Goal: Task Accomplishment & Management: Complete application form

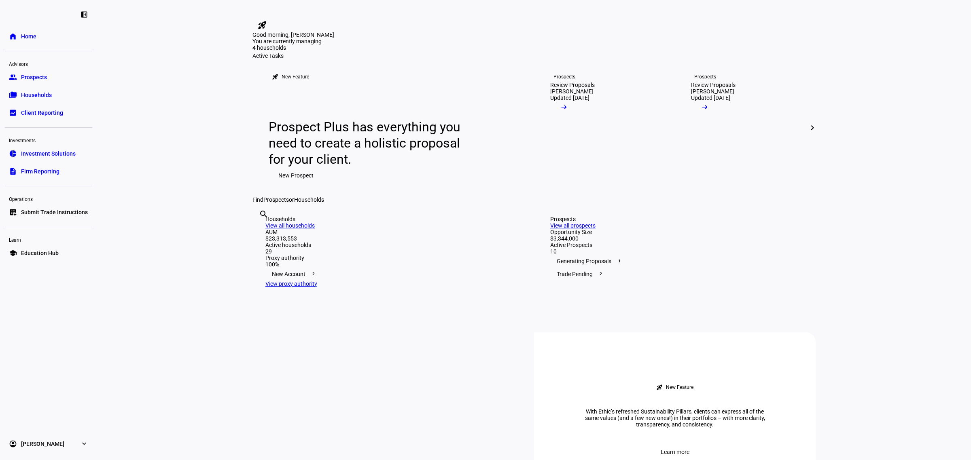
click at [40, 80] on span "Prospects" at bounding box center [34, 77] width 26 height 8
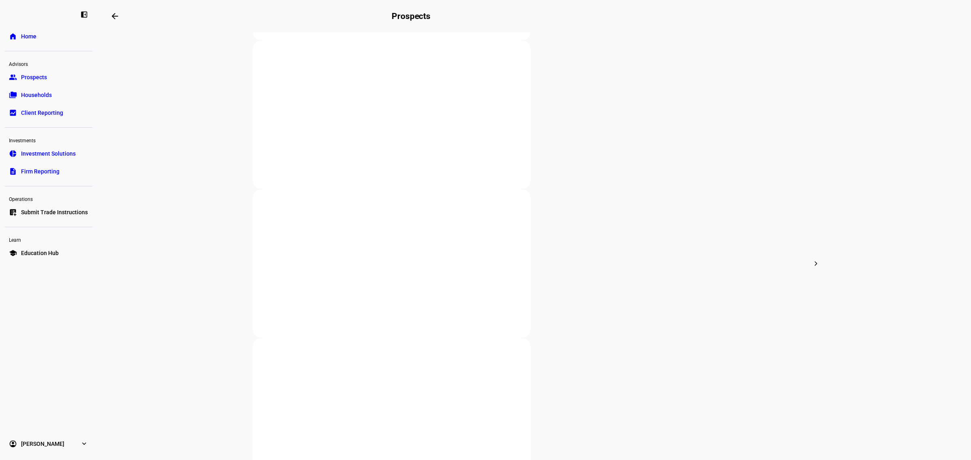
scroll to position [152, 0]
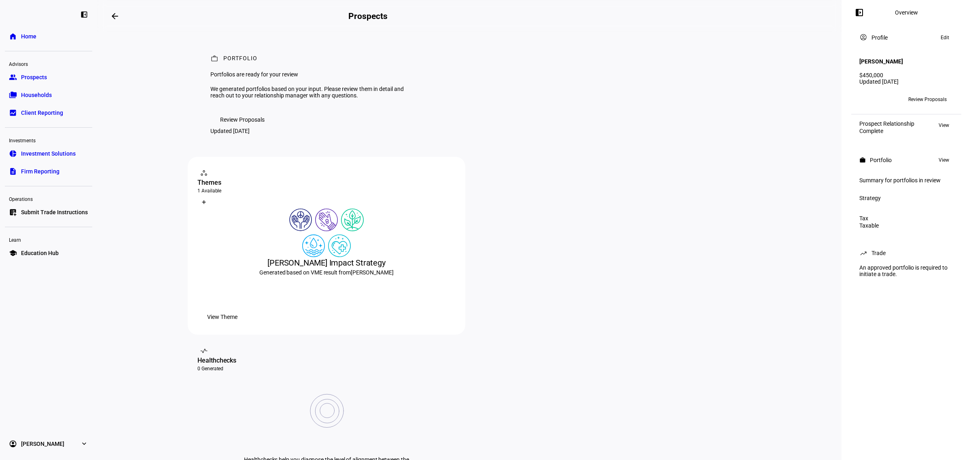
click at [247, 128] on span "Review Proposals" at bounding box center [242, 120] width 45 height 16
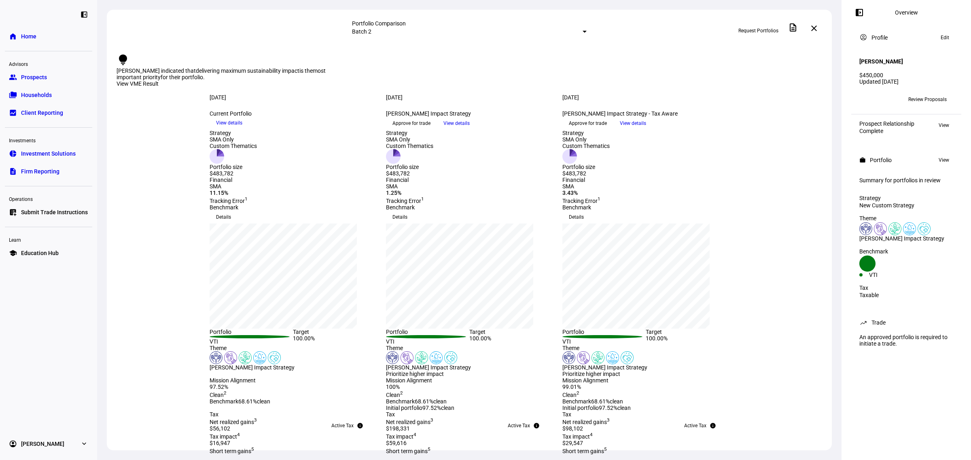
click at [746, 26] on span "Request Portfolios" at bounding box center [758, 30] width 40 height 13
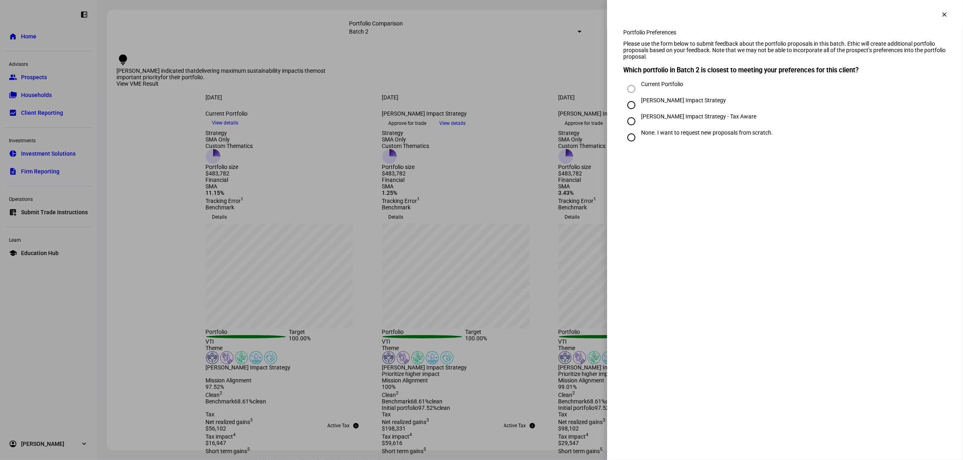
click at [664, 120] on div "[PERSON_NAME] Impact Strategy - Tax Aware" at bounding box center [698, 116] width 115 height 6
click at [640, 129] on input "[PERSON_NAME] Impact Strategy - Tax Aware" at bounding box center [632, 121] width 16 height 16
radio input "true"
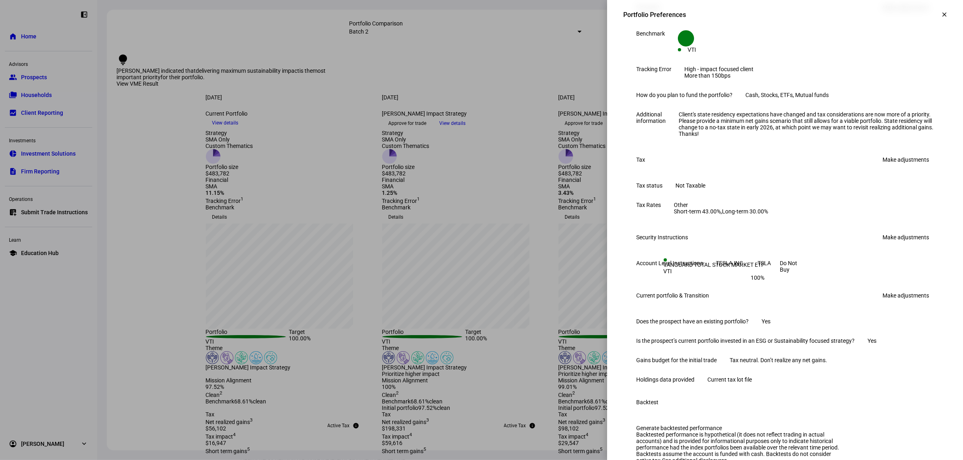
scroll to position [303, 0]
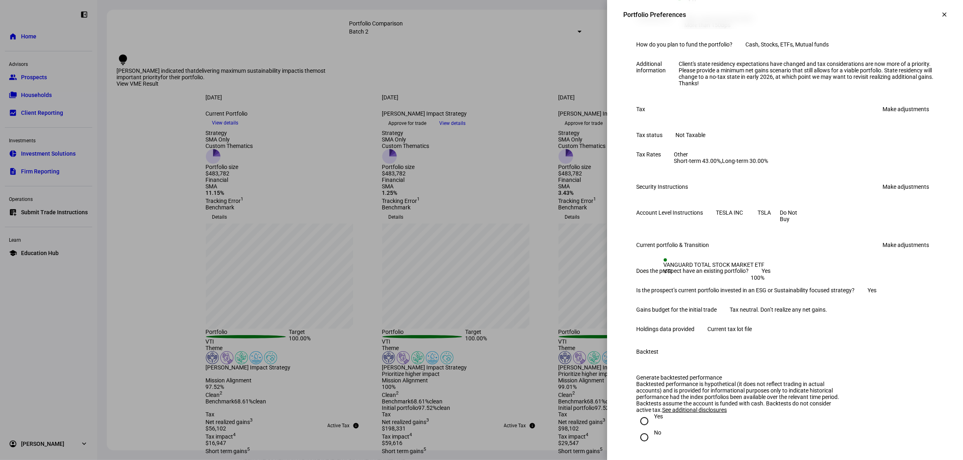
click at [904, 116] on link "Make adjustments" at bounding box center [906, 109] width 56 height 13
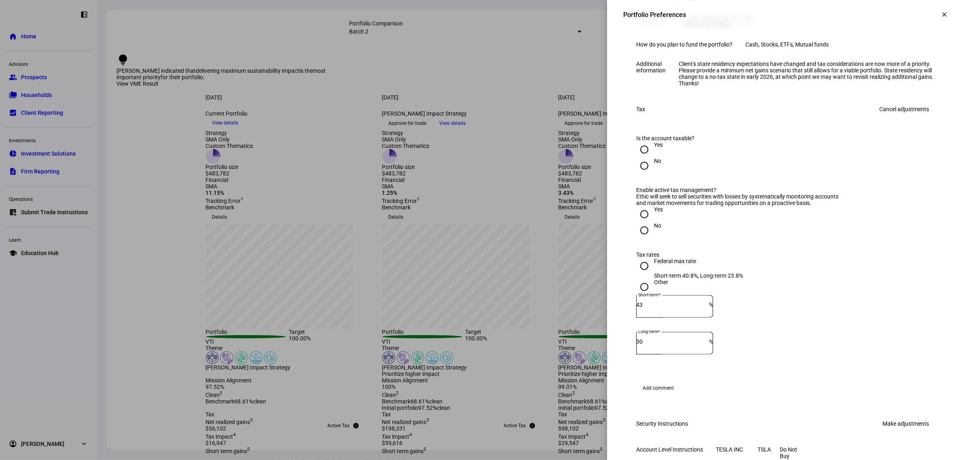
click at [636, 158] on input "Yes" at bounding box center [644, 150] width 16 height 16
click at [637, 223] on input "Yes" at bounding box center [644, 214] width 16 height 16
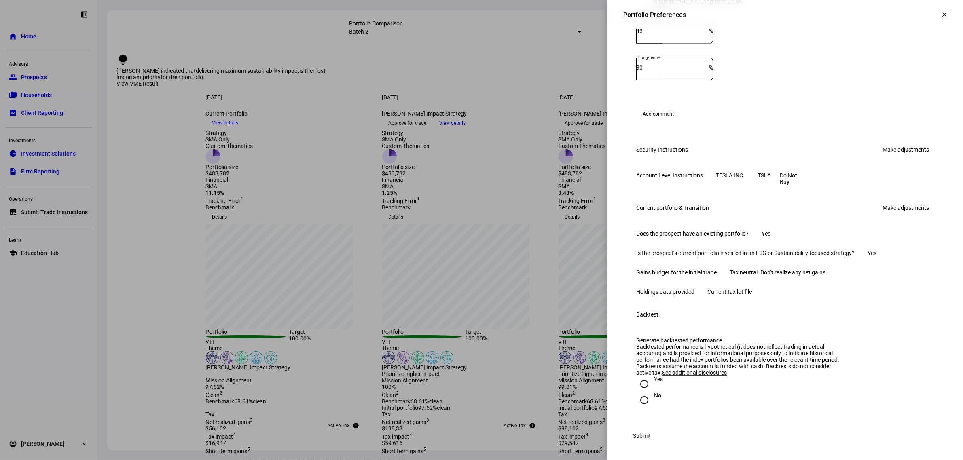
scroll to position [607, 0]
click at [906, 214] on link "Make adjustments" at bounding box center [906, 207] width 56 height 13
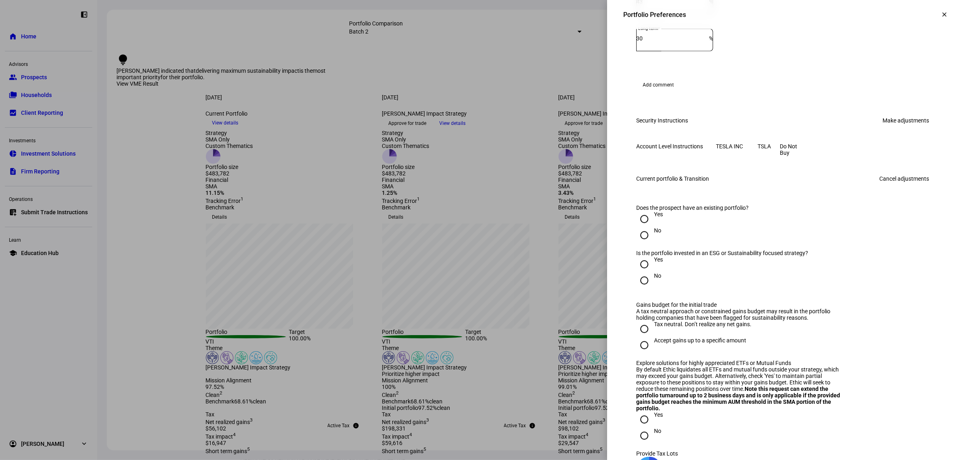
click at [636, 244] on input "No" at bounding box center [644, 235] width 16 height 16
radio input "true"
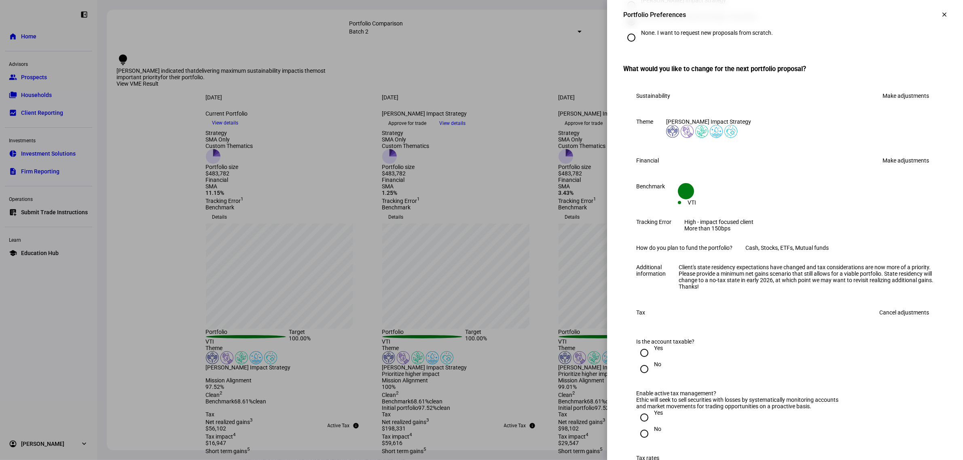
scroll to position [101, 0]
click at [901, 166] on link "Make adjustments" at bounding box center [906, 159] width 56 height 13
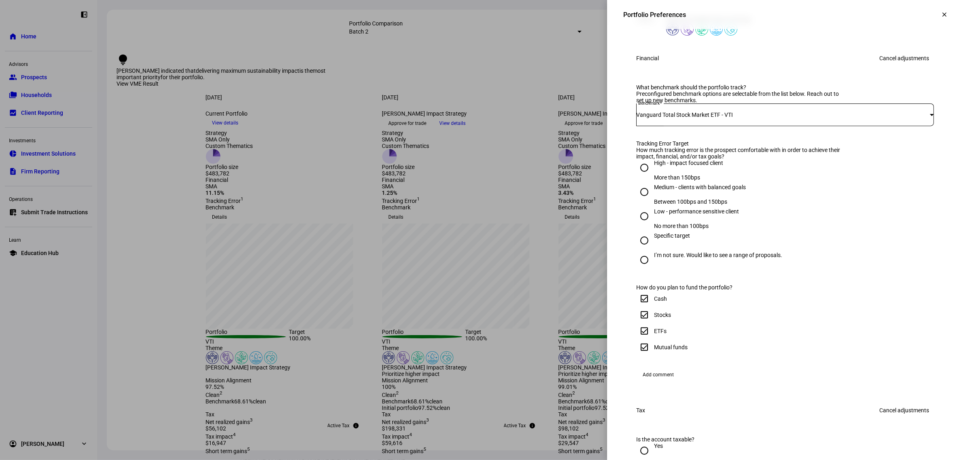
scroll to position [303, 0]
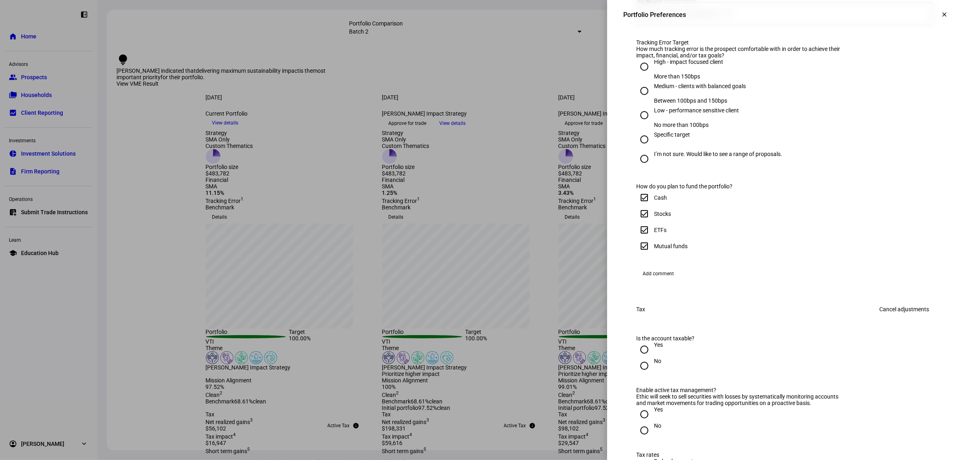
click at [639, 222] on input "Stocks" at bounding box center [644, 214] width 16 height 16
checkbox input "false"
click at [636, 238] on input "ETFs" at bounding box center [644, 230] width 16 height 16
checkbox input "false"
click at [636, 255] on input "Mutual funds" at bounding box center [644, 246] width 16 height 16
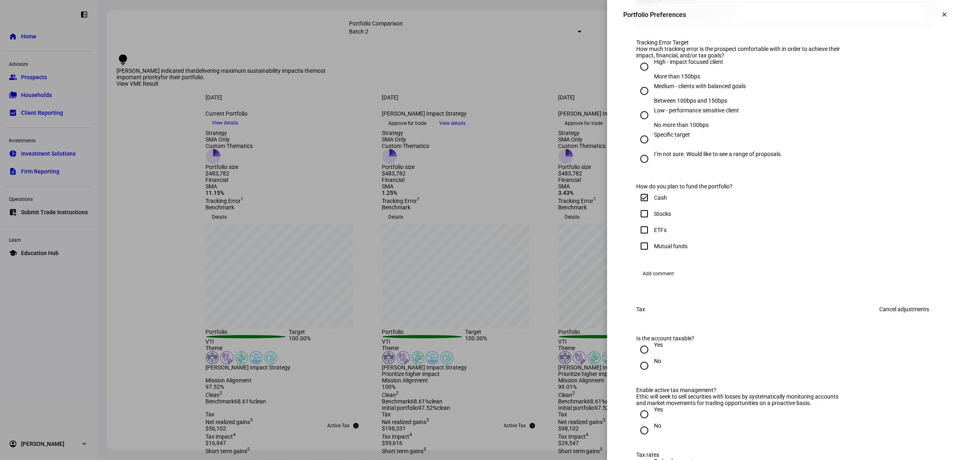
checkbox input "false"
click at [657, 190] on div "How do you plan to fund the portfolio?" at bounding box center [740, 186] width 208 height 6
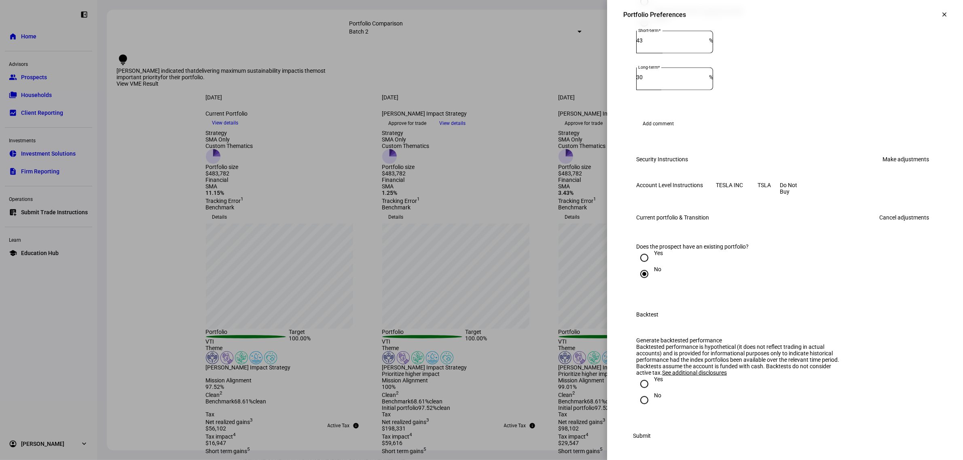
scroll to position [944, 0]
click at [637, 380] on input "Yes" at bounding box center [644, 384] width 16 height 16
radio input "true"
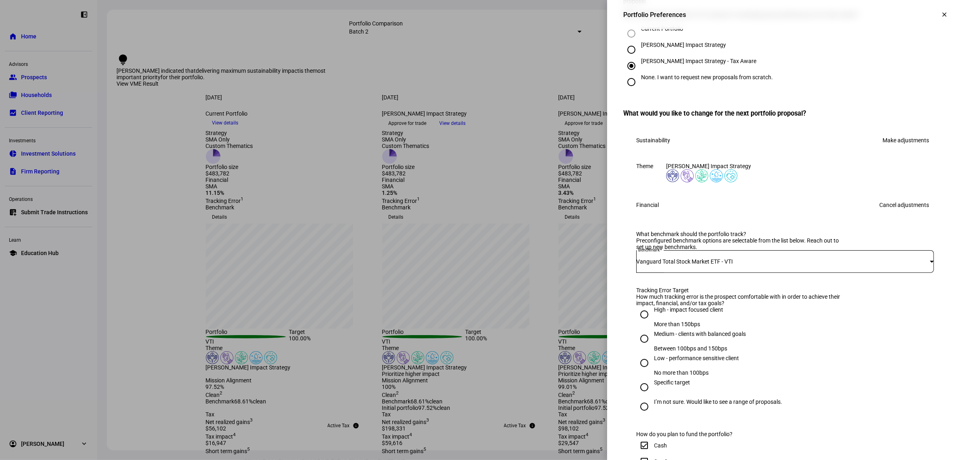
scroll to position [0, 0]
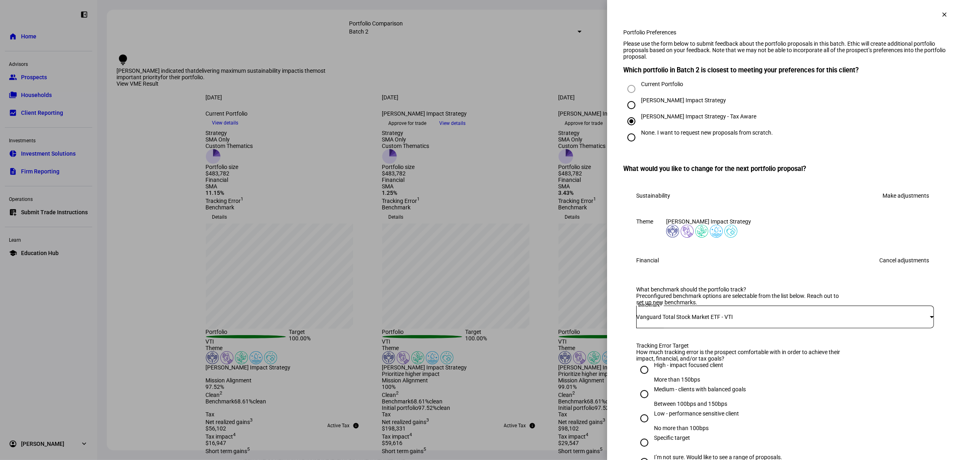
click at [944, 11] on span at bounding box center [944, 14] width 19 height 19
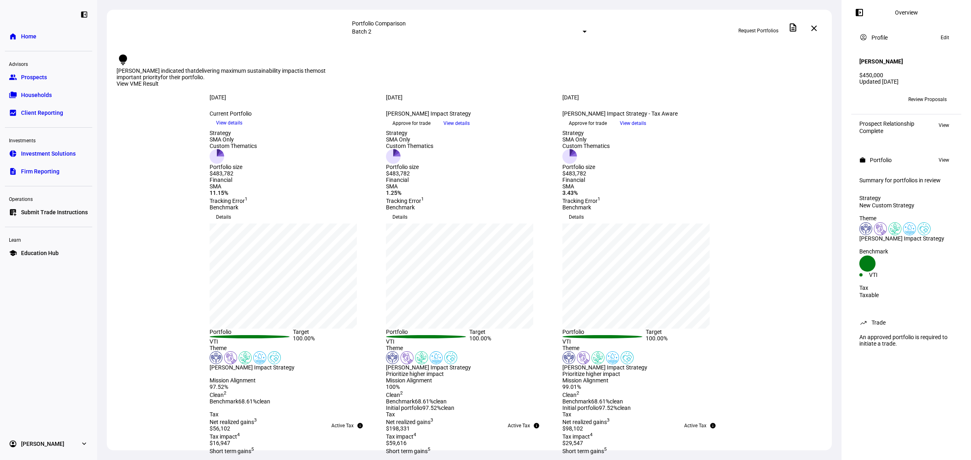
click at [942, 35] on span "Edit" at bounding box center [945, 38] width 8 height 10
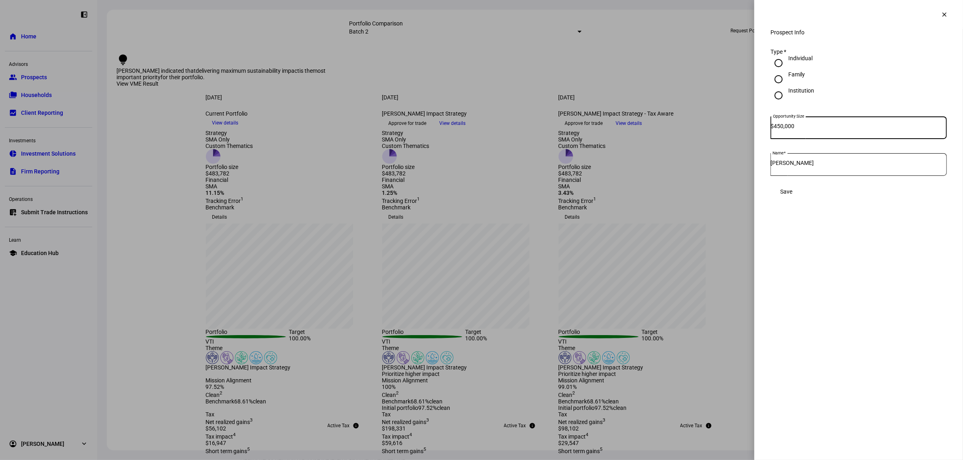
drag, startPoint x: 813, startPoint y: 134, endPoint x: 771, endPoint y: 136, distance: 42.1
click at [771, 136] on div "Opportunity Size $ 450,000" at bounding box center [859, 128] width 176 height 23
type input "250,000"
click at [793, 195] on span "Save" at bounding box center [786, 192] width 12 height 6
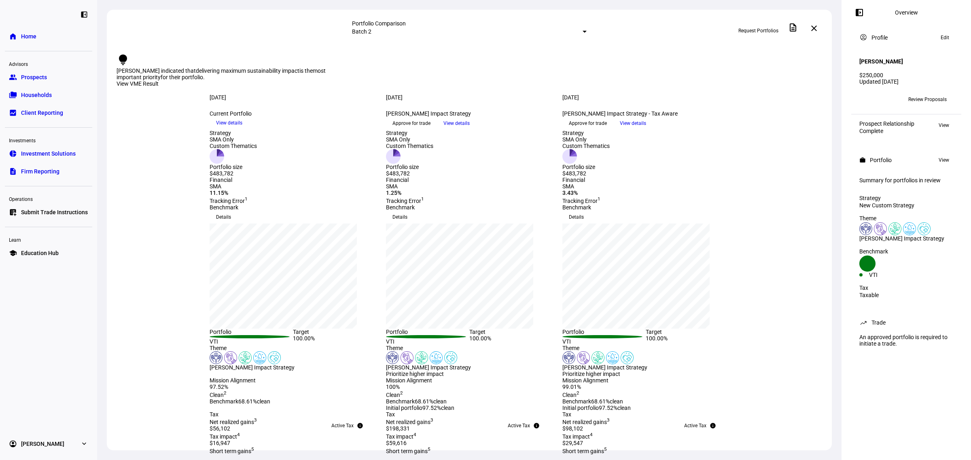
click at [937, 157] on span at bounding box center [944, 160] width 19 height 10
click at [944, 158] on span "View" at bounding box center [944, 160] width 11 height 10
click at [768, 29] on span "Request Portfolios" at bounding box center [758, 30] width 40 height 13
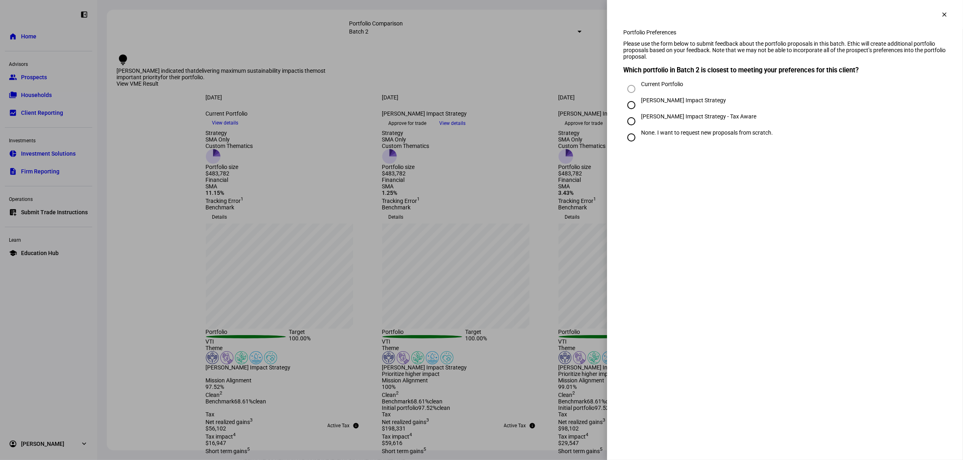
click at [672, 120] on div "[PERSON_NAME] Impact Strategy - Tax Aware" at bounding box center [698, 116] width 115 height 6
click at [640, 129] on input "[PERSON_NAME] Impact Strategy - Tax Aware" at bounding box center [632, 121] width 16 height 16
radio input "true"
click at [676, 104] on div "[PERSON_NAME] Impact Strategy" at bounding box center [683, 100] width 85 height 6
click at [640, 113] on input "[PERSON_NAME] Impact Strategy" at bounding box center [632, 105] width 16 height 16
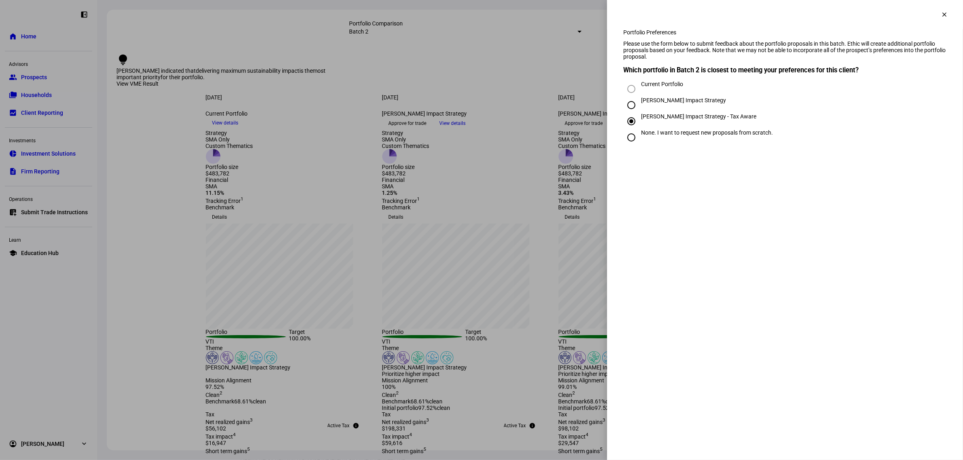
radio input "true"
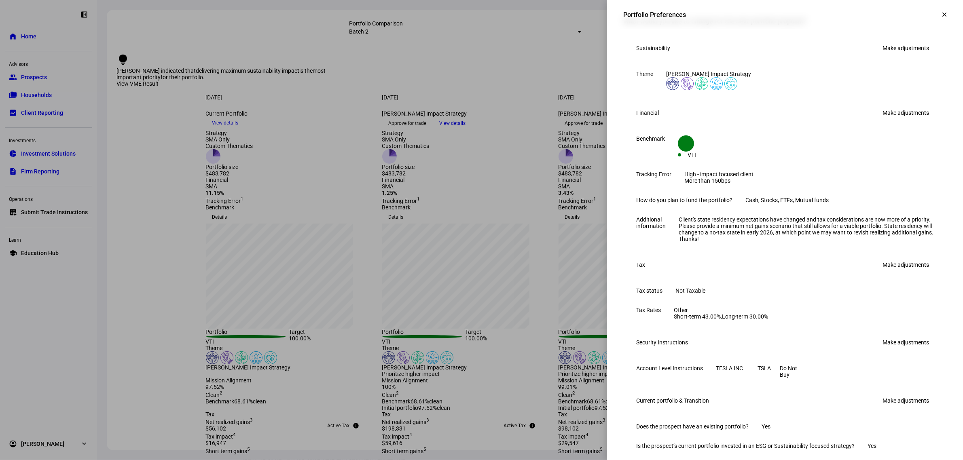
scroll to position [152, 0]
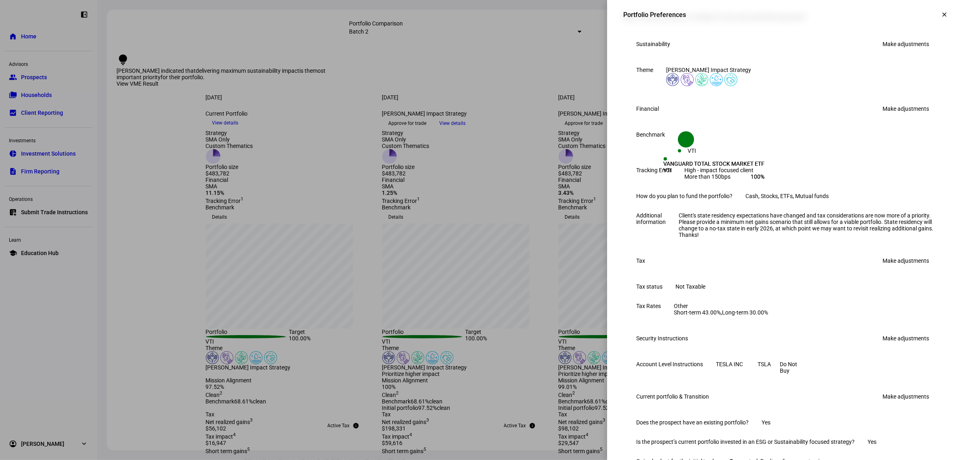
click at [895, 115] on link "Make adjustments" at bounding box center [906, 108] width 56 height 13
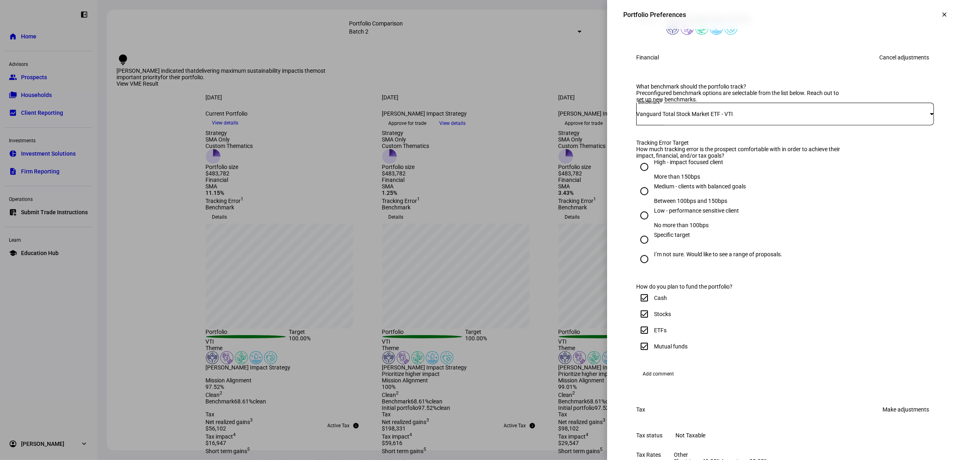
scroll to position [354, 0]
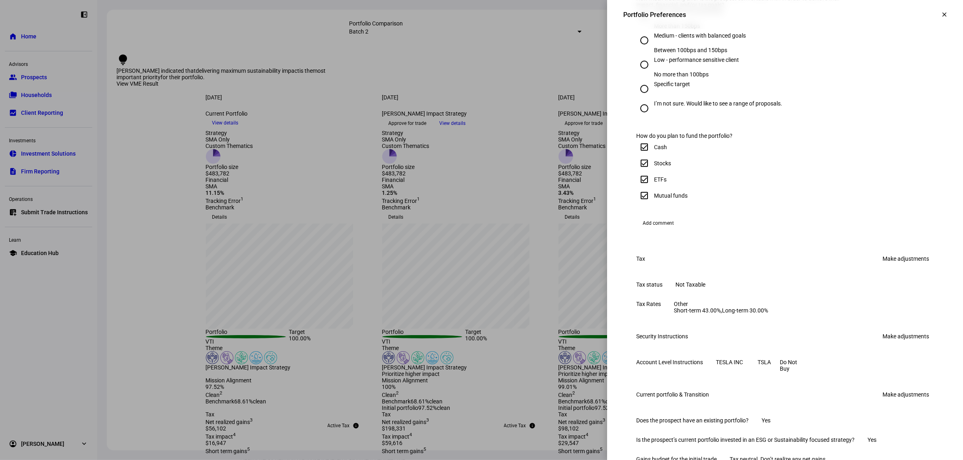
click at [636, 172] on input "Stocks" at bounding box center [644, 163] width 16 height 16
checkbox input "false"
click at [636, 188] on input "ETFs" at bounding box center [644, 180] width 16 height 16
checkbox input "false"
click at [636, 204] on input "Mutual funds" at bounding box center [644, 196] width 16 height 16
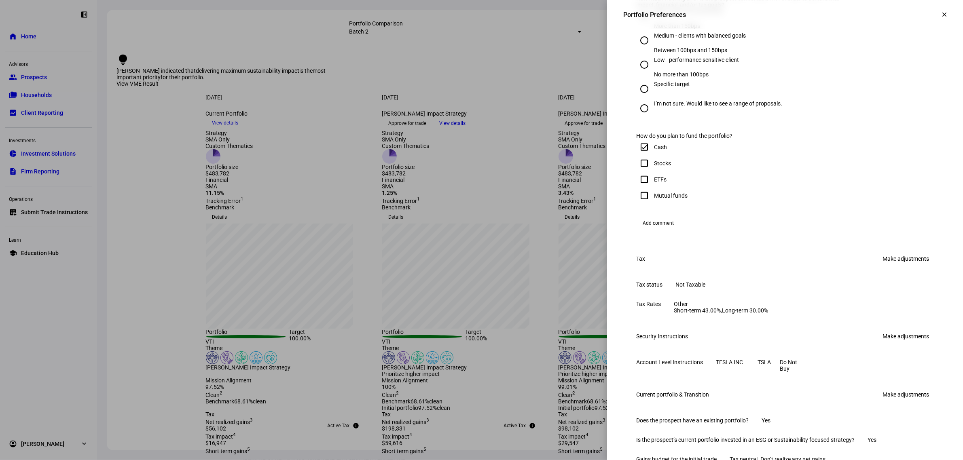
checkbox input "false"
click at [643, 230] on span "Add comment" at bounding box center [658, 223] width 31 height 13
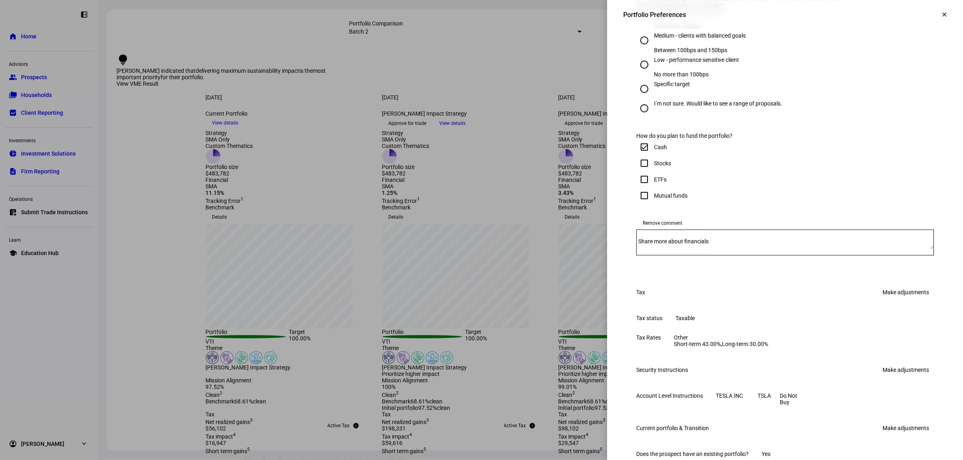
click at [727, 249] on textarea "Share more about financials" at bounding box center [785, 242] width 298 height 13
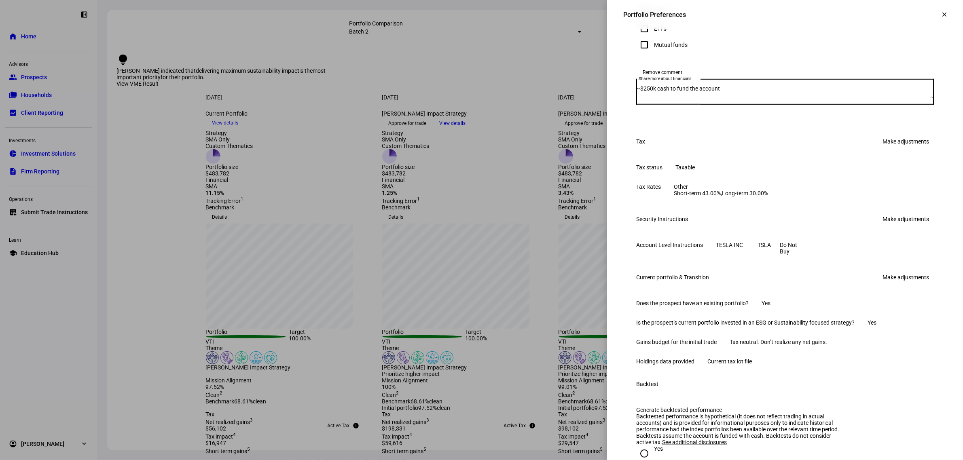
scroll to position [506, 0]
type textarea "~$250k cash to fund the account"
click at [893, 147] on link "Make adjustments" at bounding box center [906, 140] width 56 height 13
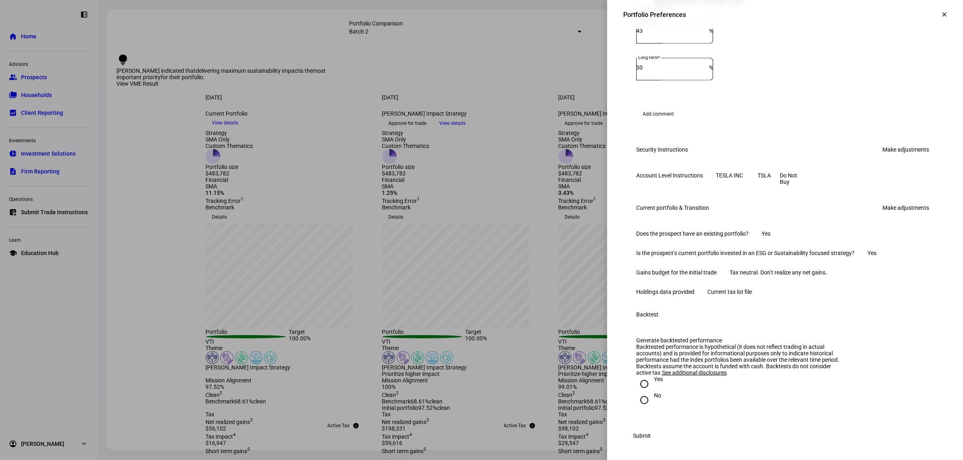
scroll to position [910, 0]
click at [898, 214] on link "Make adjustments" at bounding box center [906, 207] width 56 height 13
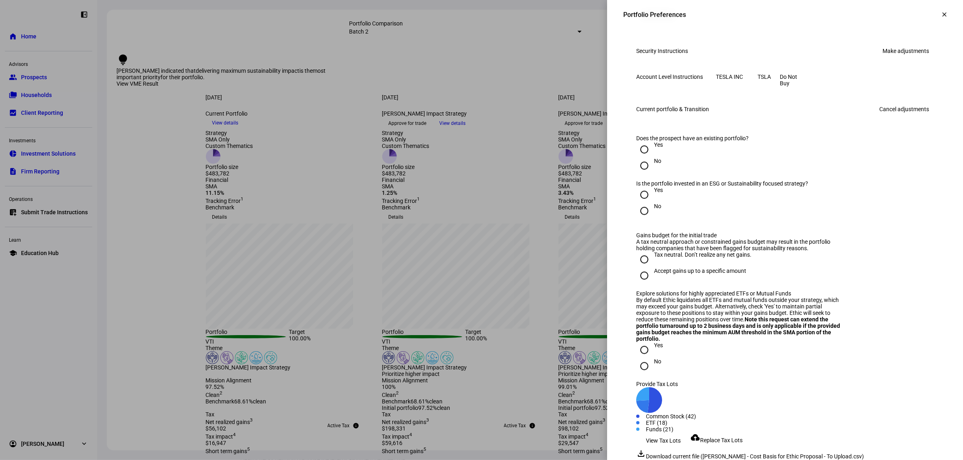
click at [636, 174] on input "No" at bounding box center [644, 166] width 16 height 16
radio input "true"
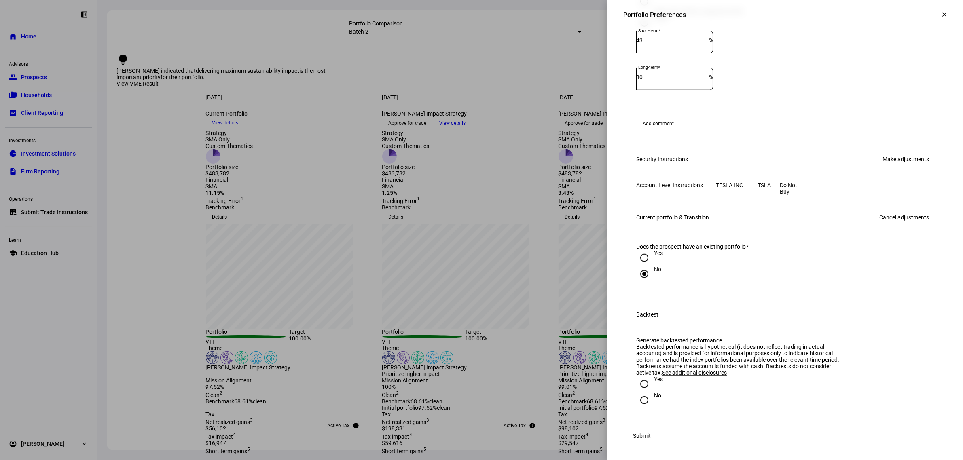
scroll to position [984, 0]
click at [639, 250] on input "Yes" at bounding box center [644, 258] width 16 height 16
radio input "true"
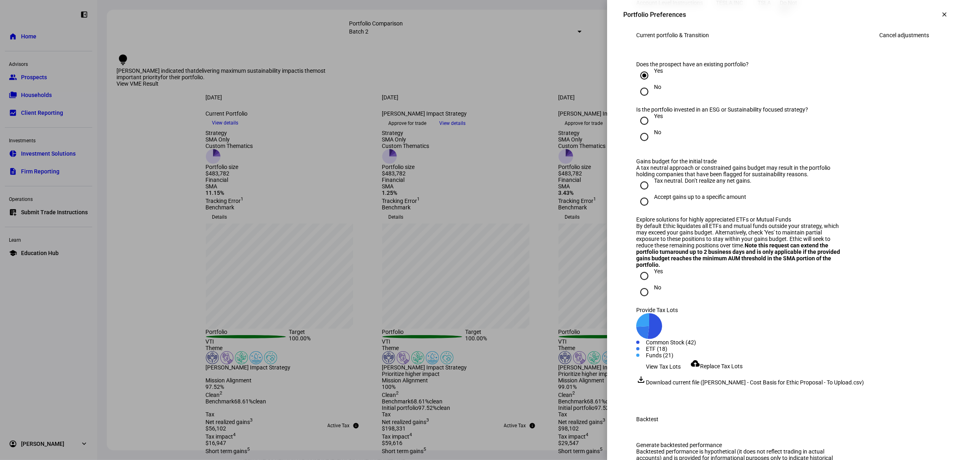
click at [638, 100] on input "No" at bounding box center [644, 92] width 16 height 16
radio input "true"
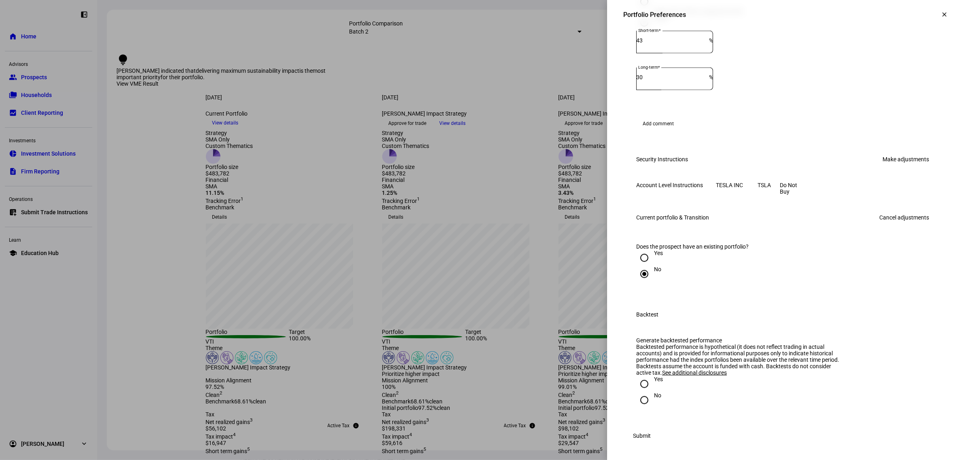
click at [639, 376] on input "Yes" at bounding box center [644, 384] width 16 height 16
radio input "true"
click at [651, 433] on span "Submit" at bounding box center [642, 436] width 18 height 16
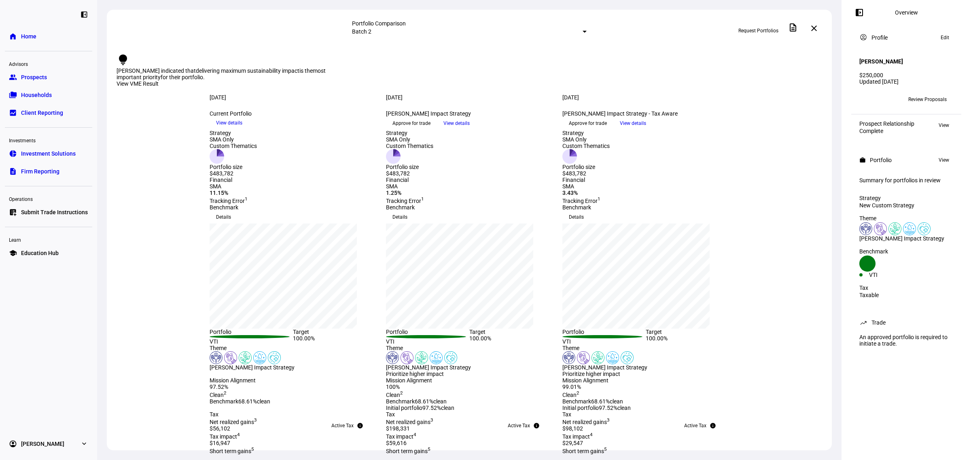
click at [943, 159] on span "View" at bounding box center [944, 160] width 11 height 10
click at [945, 155] on span "View" at bounding box center [944, 160] width 11 height 10
click at [753, 28] on span "Request Portfolios" at bounding box center [758, 30] width 40 height 13
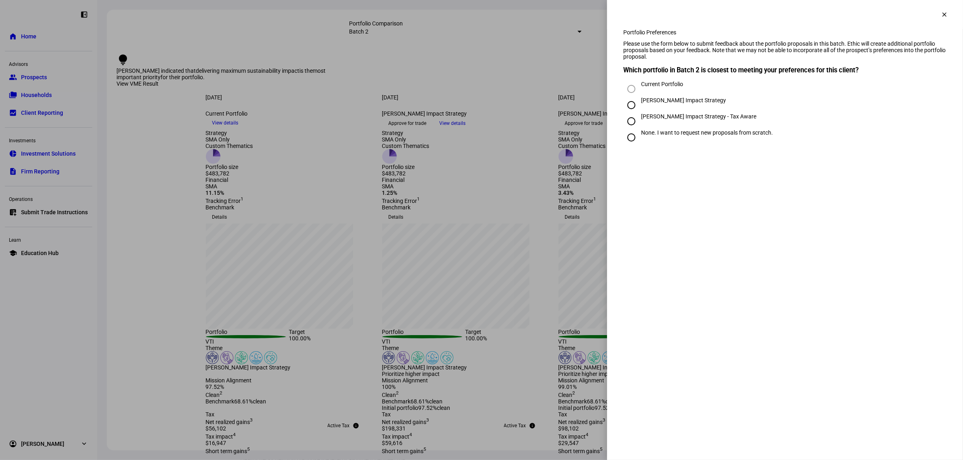
click at [660, 112] on div "[PERSON_NAME] Impact Strategy" at bounding box center [683, 104] width 85 height 15
click at [640, 113] on input "[PERSON_NAME] Impact Strategy" at bounding box center [632, 105] width 16 height 16
radio input "true"
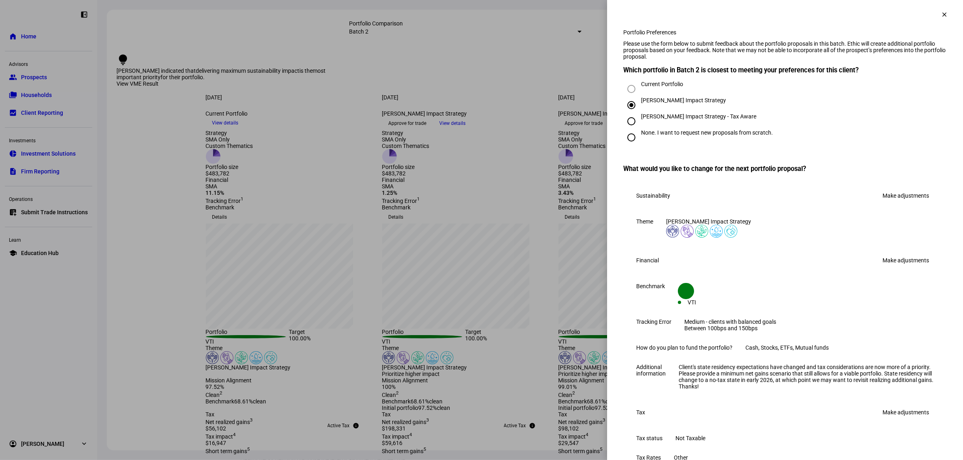
click at [941, 11] on mat-icon "clear" at bounding box center [944, 14] width 7 height 7
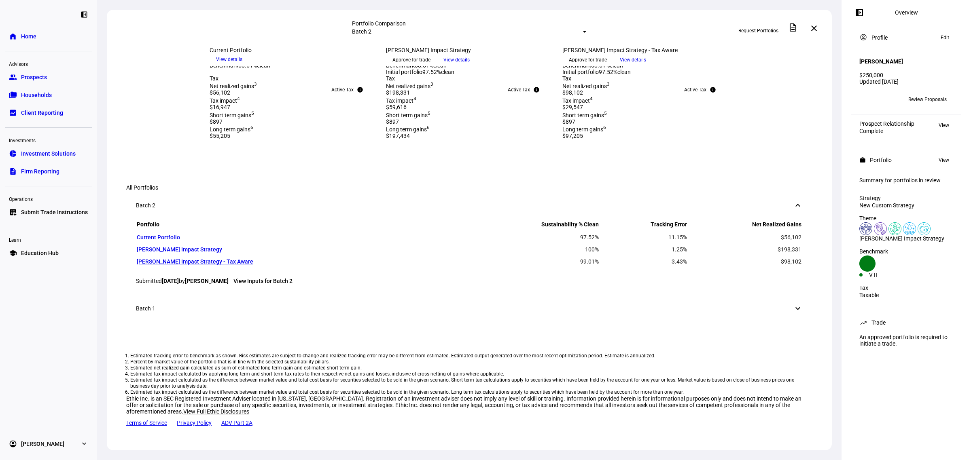
scroll to position [0, 0]
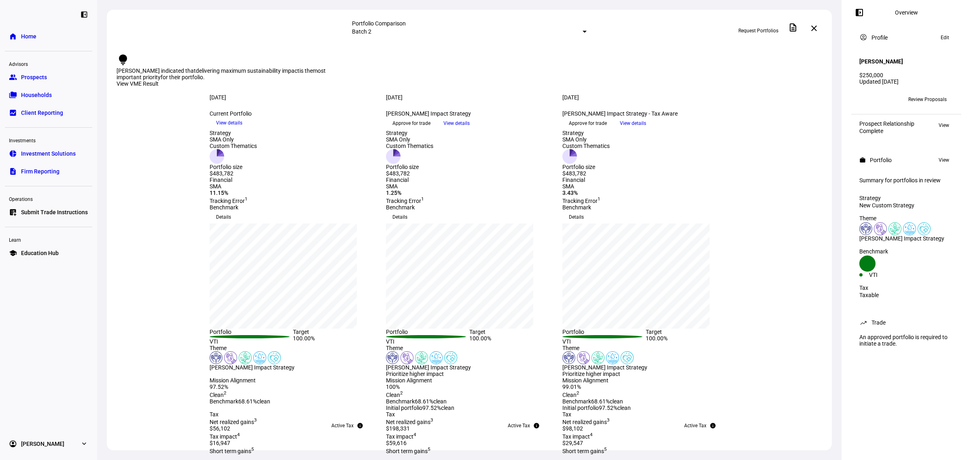
click at [646, 129] on span "View details" at bounding box center [633, 123] width 26 height 12
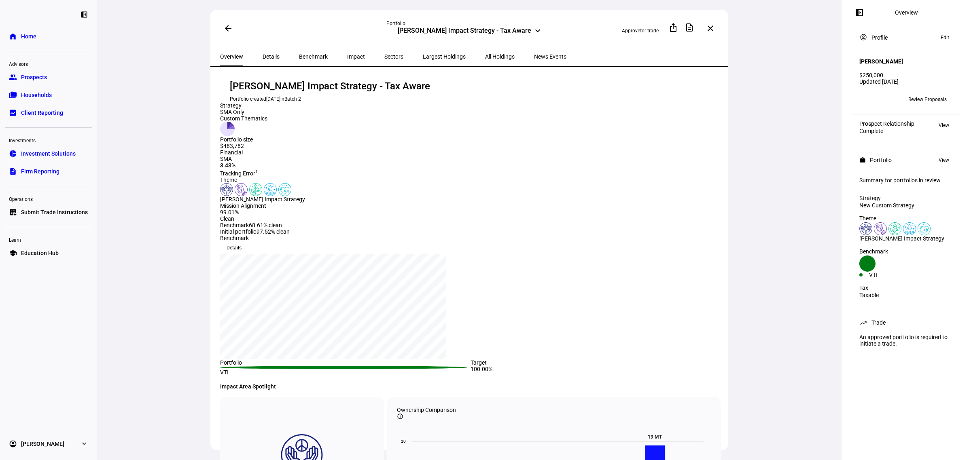
click at [485, 54] on span "All Holdings" at bounding box center [500, 57] width 30 height 6
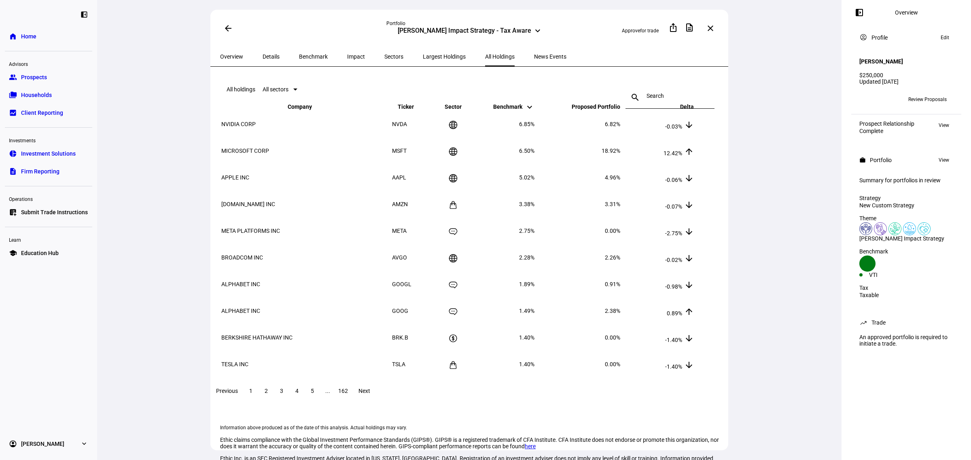
click at [647, 93] on input at bounding box center [670, 96] width 47 height 6
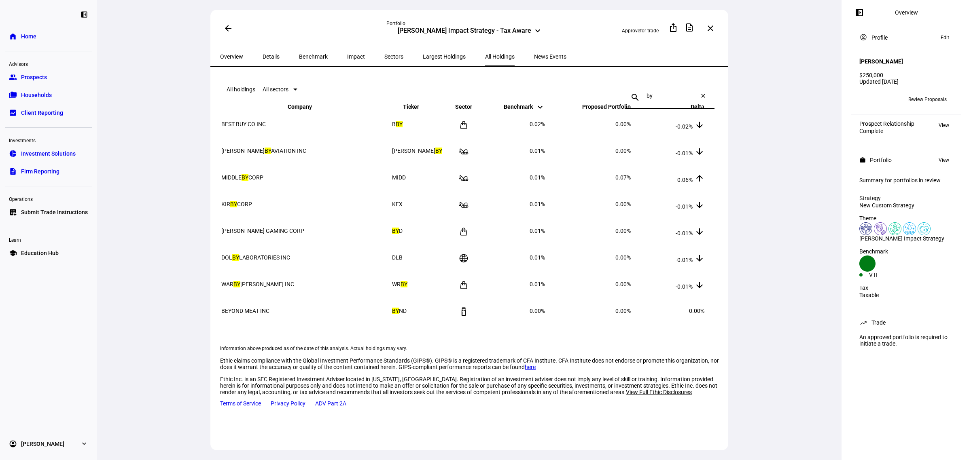
type input "b"
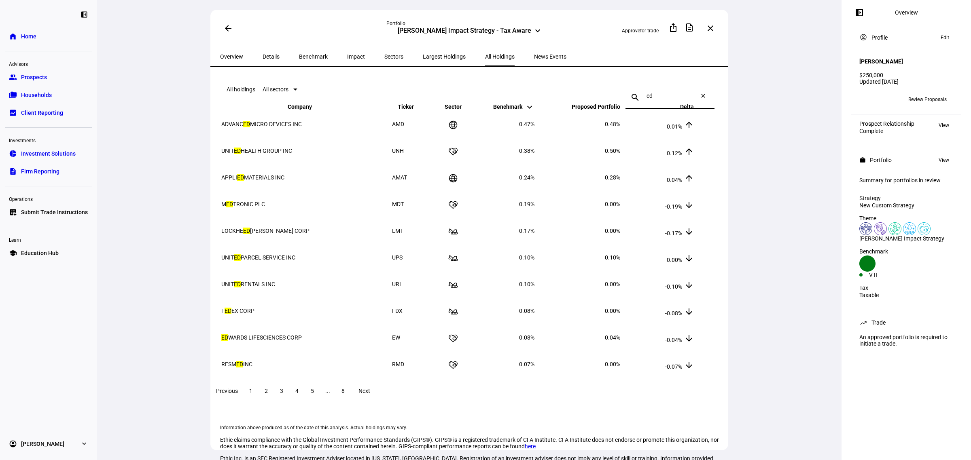
type input "e"
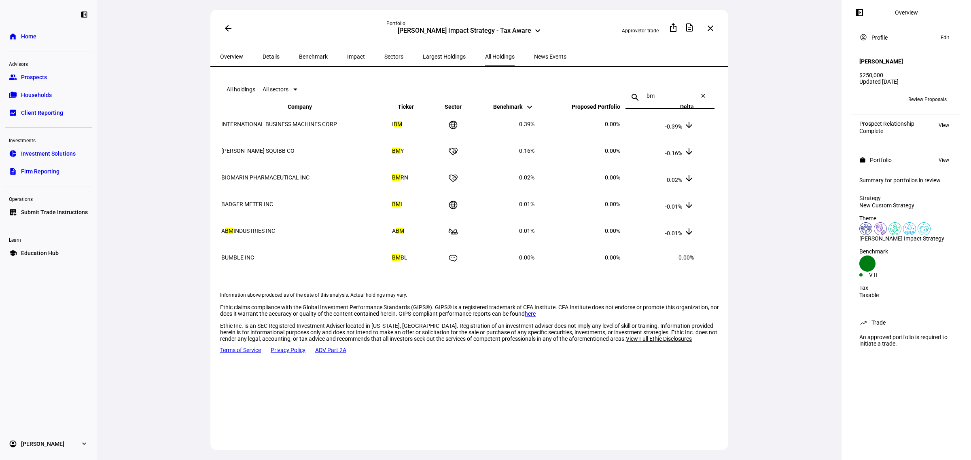
type input "b"
